Goal: Subscribe to service/newsletter

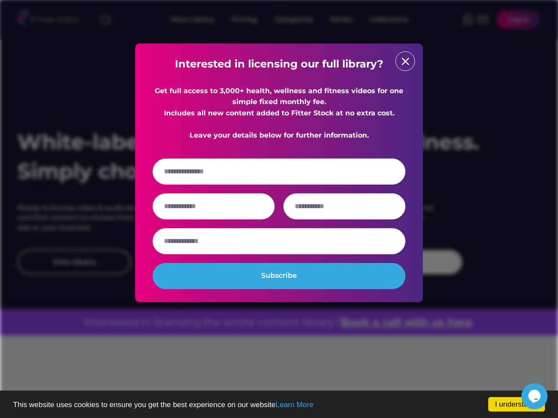
click at [279, 178] on input "email" at bounding box center [278, 172] width 253 height 26
click at [279, 64] on strong "Interested in licensing our full library?" at bounding box center [279, 63] width 208 height 13
click at [279, 119] on div "Get full access to 3,000+ health, wellness and fitness videos for one simple fi…" at bounding box center [278, 113] width 253 height 56
click at [279, 183] on input "email" at bounding box center [278, 172] width 253 height 26
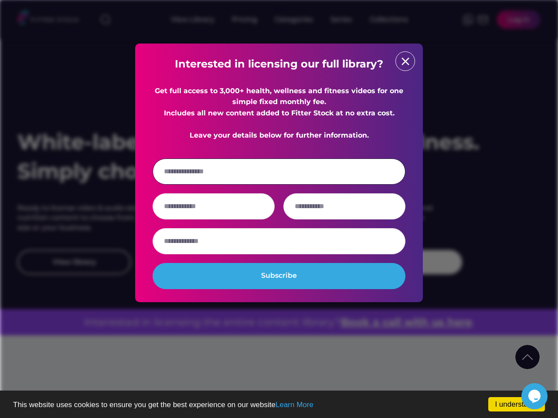
click at [279, 217] on div at bounding box center [278, 206] width 253 height 26
click at [213, 217] on input "input" at bounding box center [213, 206] width 122 height 26
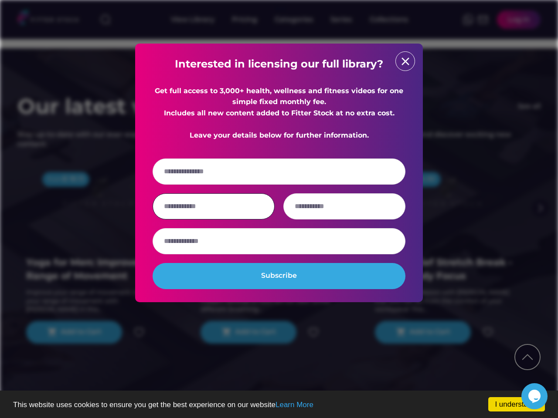
click at [344, 217] on input "input" at bounding box center [344, 206] width 122 height 26
click at [279, 252] on input "input" at bounding box center [278, 241] width 253 height 26
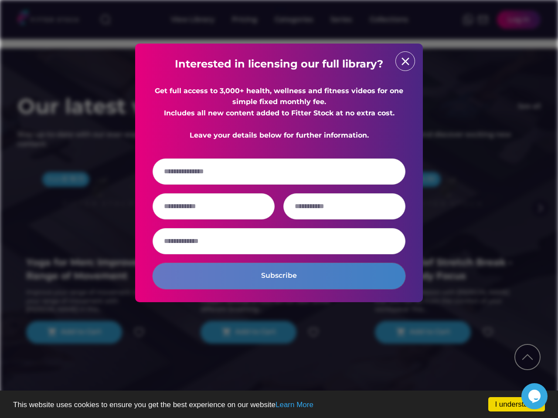
click at [279, 287] on button "Subscribe" at bounding box center [278, 276] width 253 height 26
